Goal: Task Accomplishment & Management: Complete application form

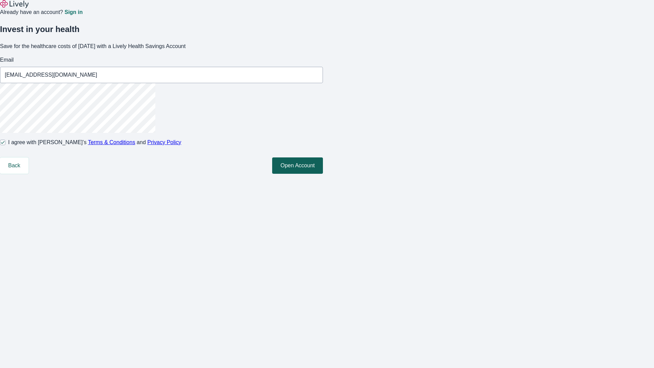
click at [323, 174] on button "Open Account" at bounding box center [297, 165] width 51 height 16
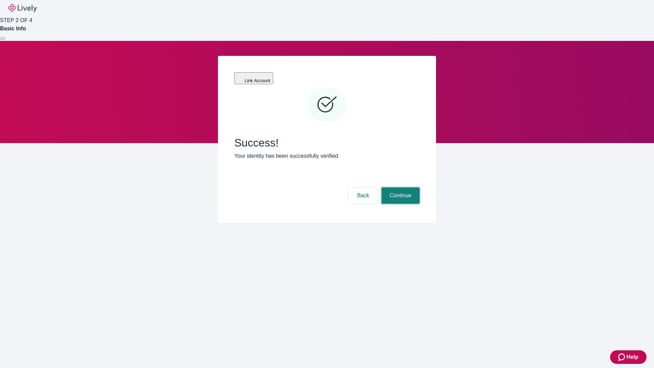
click at [399, 187] on button "Continue" at bounding box center [400, 195] width 38 height 16
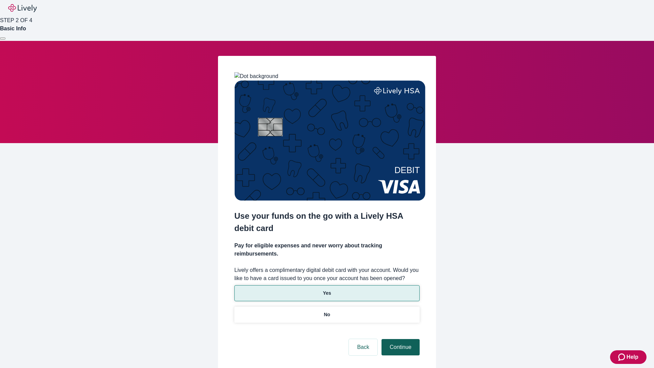
click at [327, 289] on p "Yes" at bounding box center [327, 292] width 8 height 7
click at [399, 339] on button "Continue" at bounding box center [400, 347] width 38 height 16
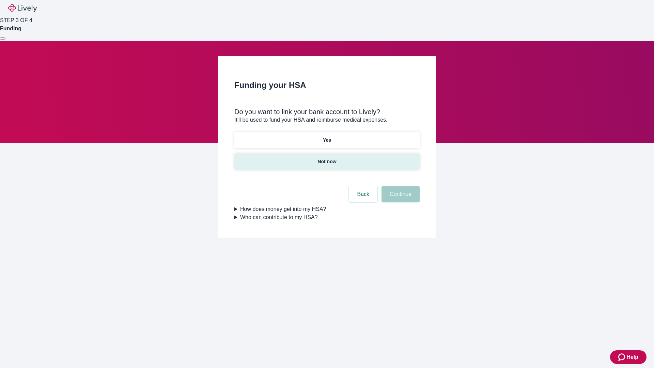
click at [327, 158] on p "Not now" at bounding box center [326, 161] width 19 height 7
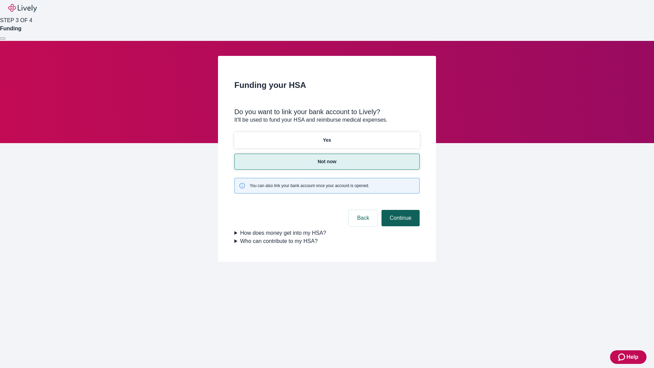
click at [399, 210] on button "Continue" at bounding box center [400, 218] width 38 height 16
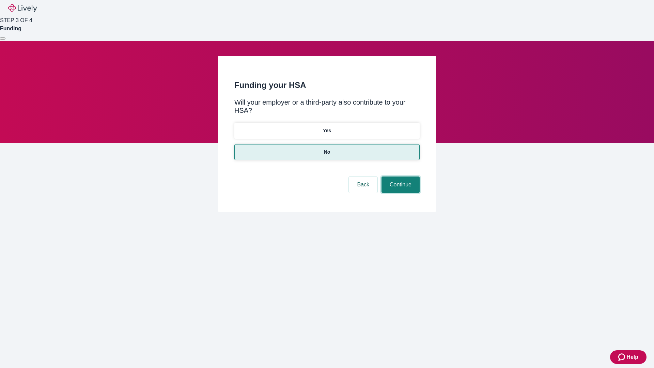
click at [399, 176] on button "Continue" at bounding box center [400, 184] width 38 height 16
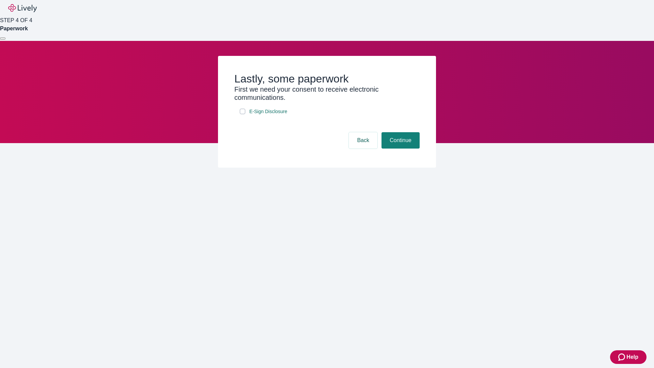
click at [242, 114] on input "E-Sign Disclosure" at bounding box center [242, 111] width 5 height 5
checkbox input "true"
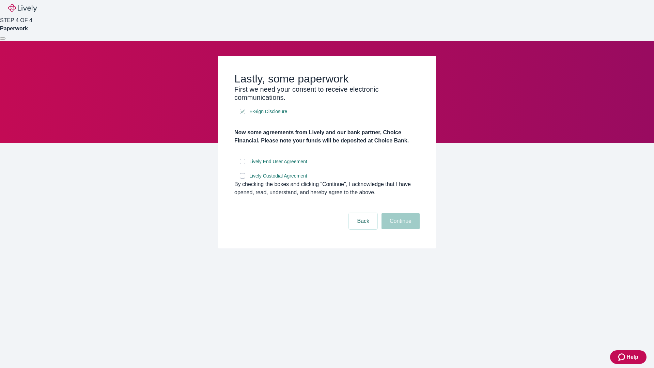
click at [242, 164] on input "Lively End User Agreement" at bounding box center [242, 161] width 5 height 5
checkbox input "true"
click at [242, 178] on input "Lively Custodial Agreement" at bounding box center [242, 175] width 5 height 5
checkbox input "true"
click at [399, 229] on button "Continue" at bounding box center [400, 221] width 38 height 16
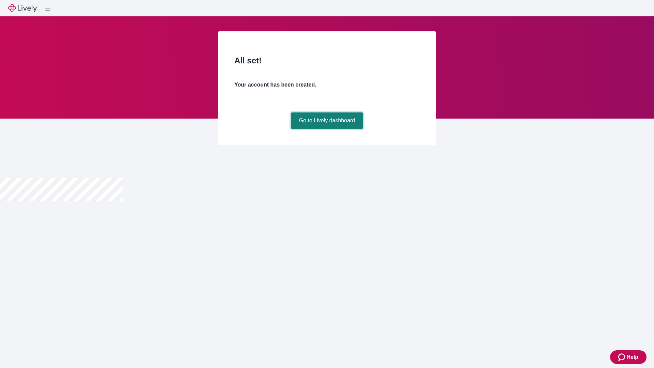
click at [327, 129] on link "Go to Lively dashboard" at bounding box center [327, 120] width 73 height 16
